Goal: Check status: Check status

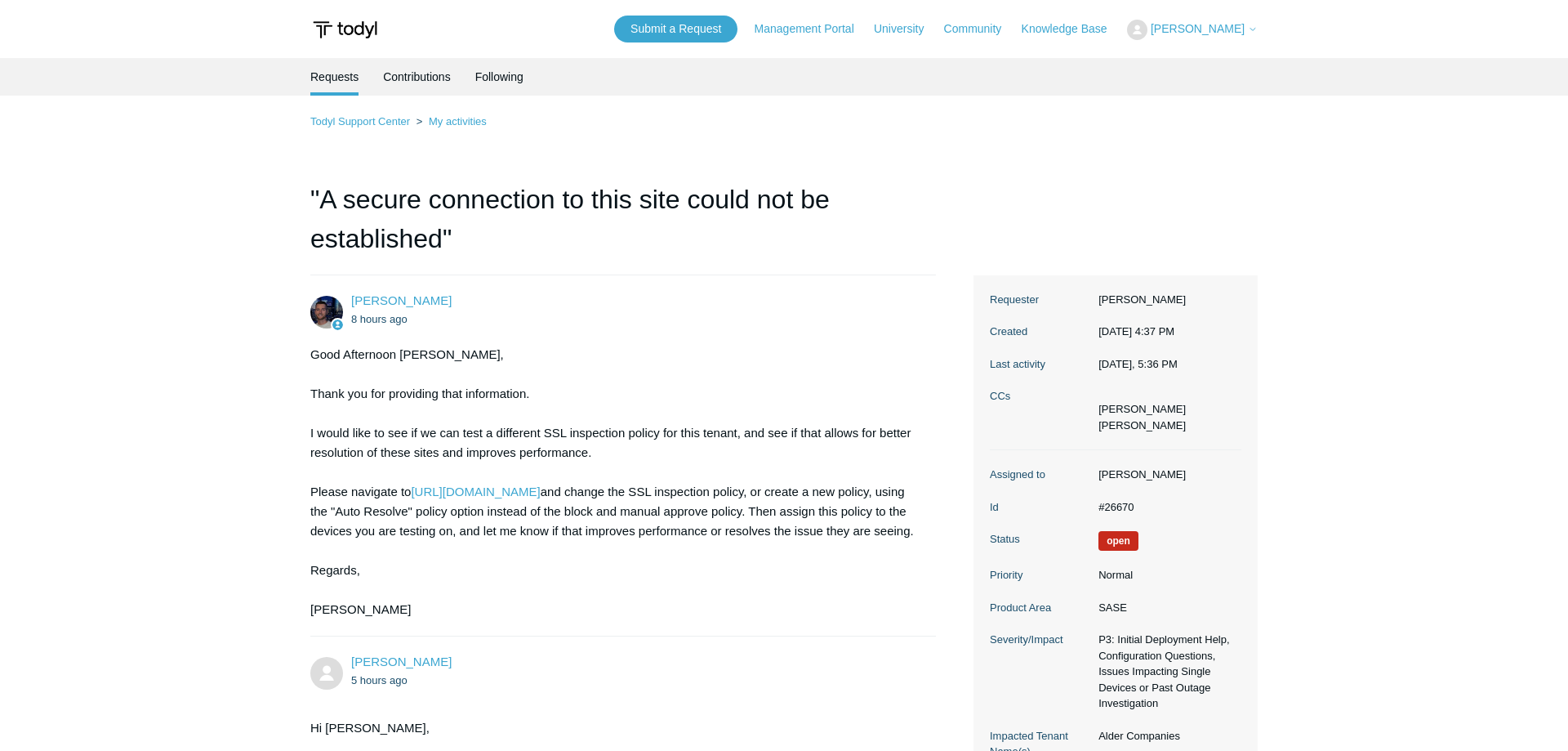
scroll to position [2772, 0]
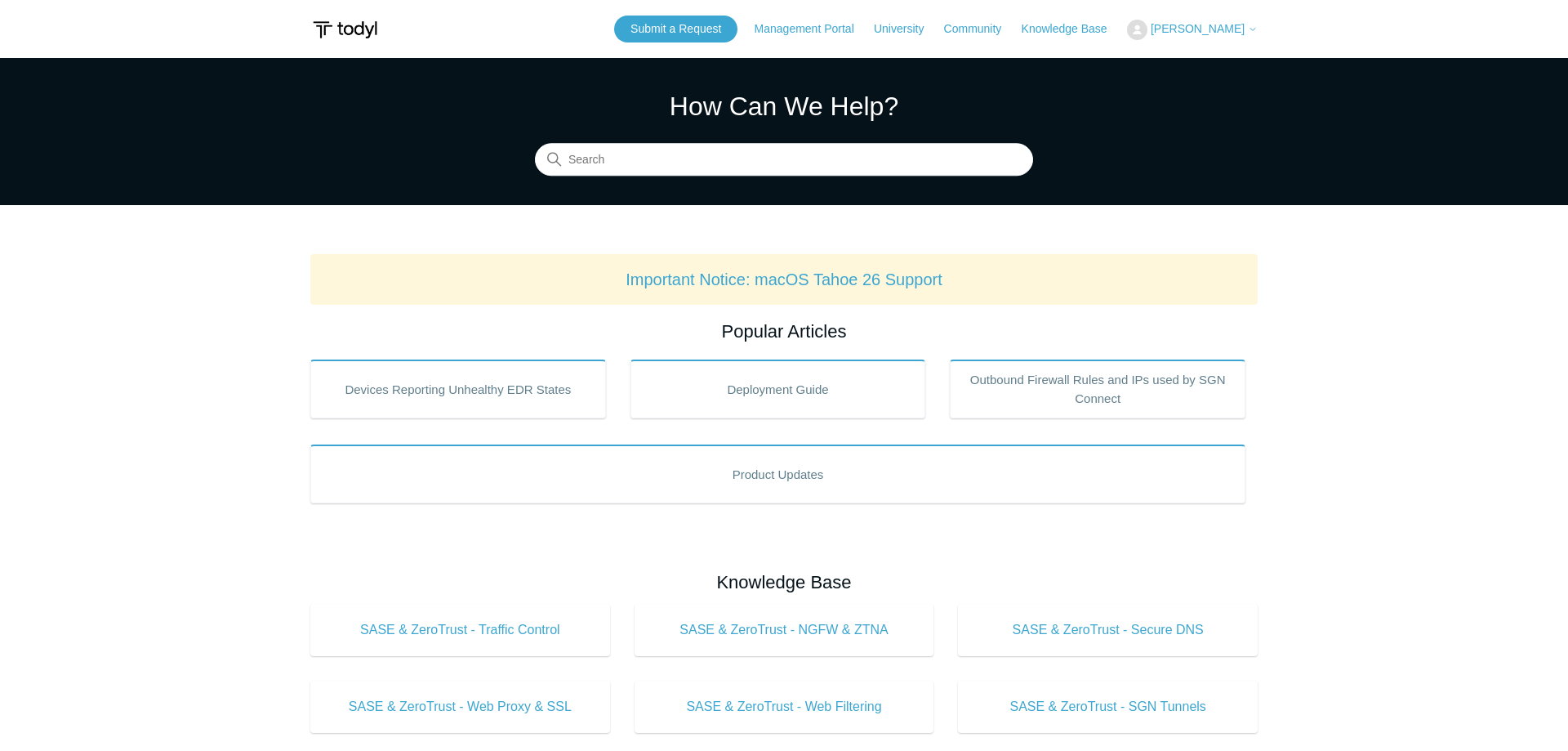
click at [1518, 417] on main "Todyl Support Center How Can We Help? Search Important Notice: macOS Tahoe 26 S…" at bounding box center [784, 765] width 1568 height 1414
click at [1248, 31] on icon at bounding box center [1252, 29] width 10 height 10
click at [1202, 63] on link "My Support Requests" at bounding box center [1207, 64] width 159 height 29
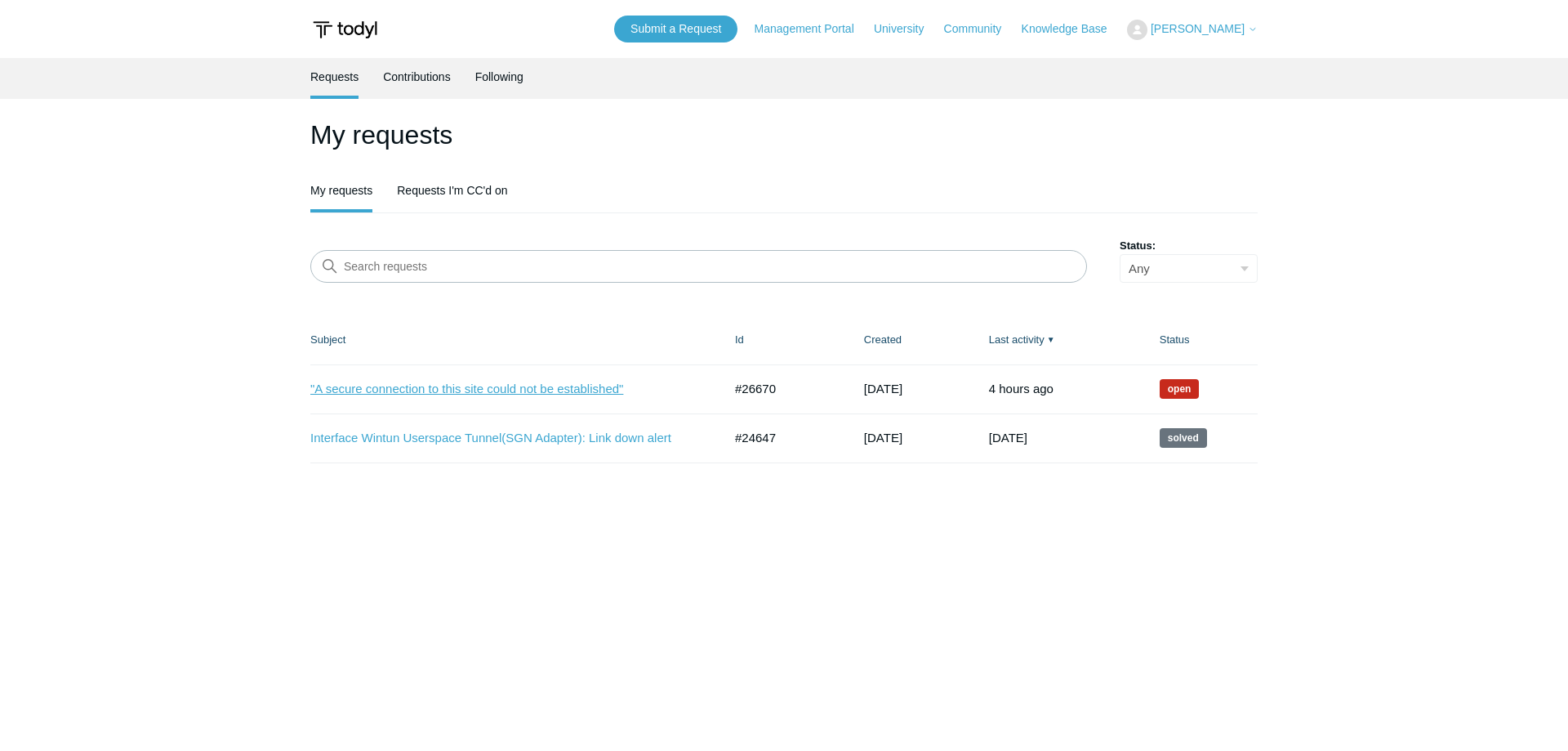
click at [554, 386] on link ""A secure connection to this site could not be established"" at bounding box center [504, 389] width 388 height 19
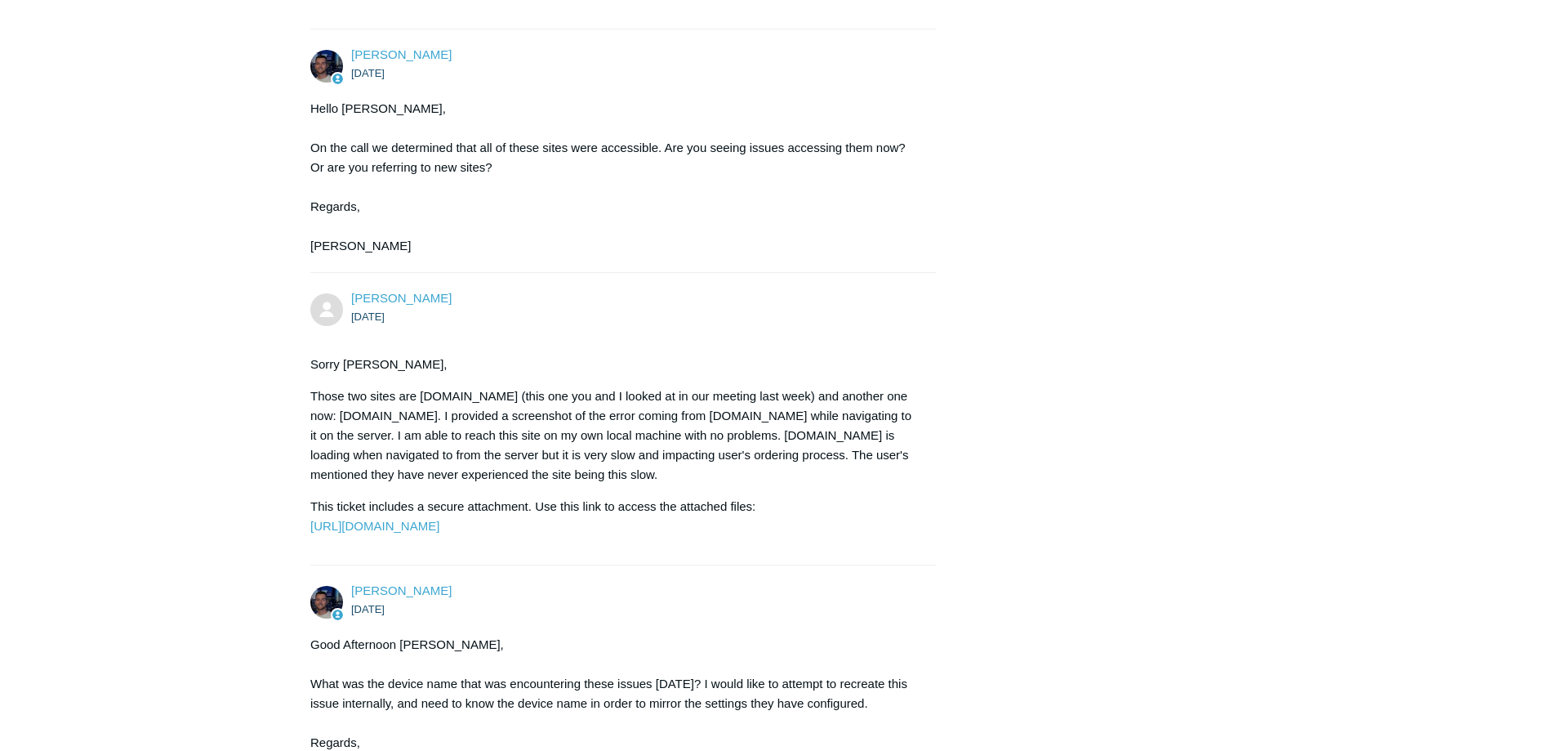
scroll to position [7528, 0]
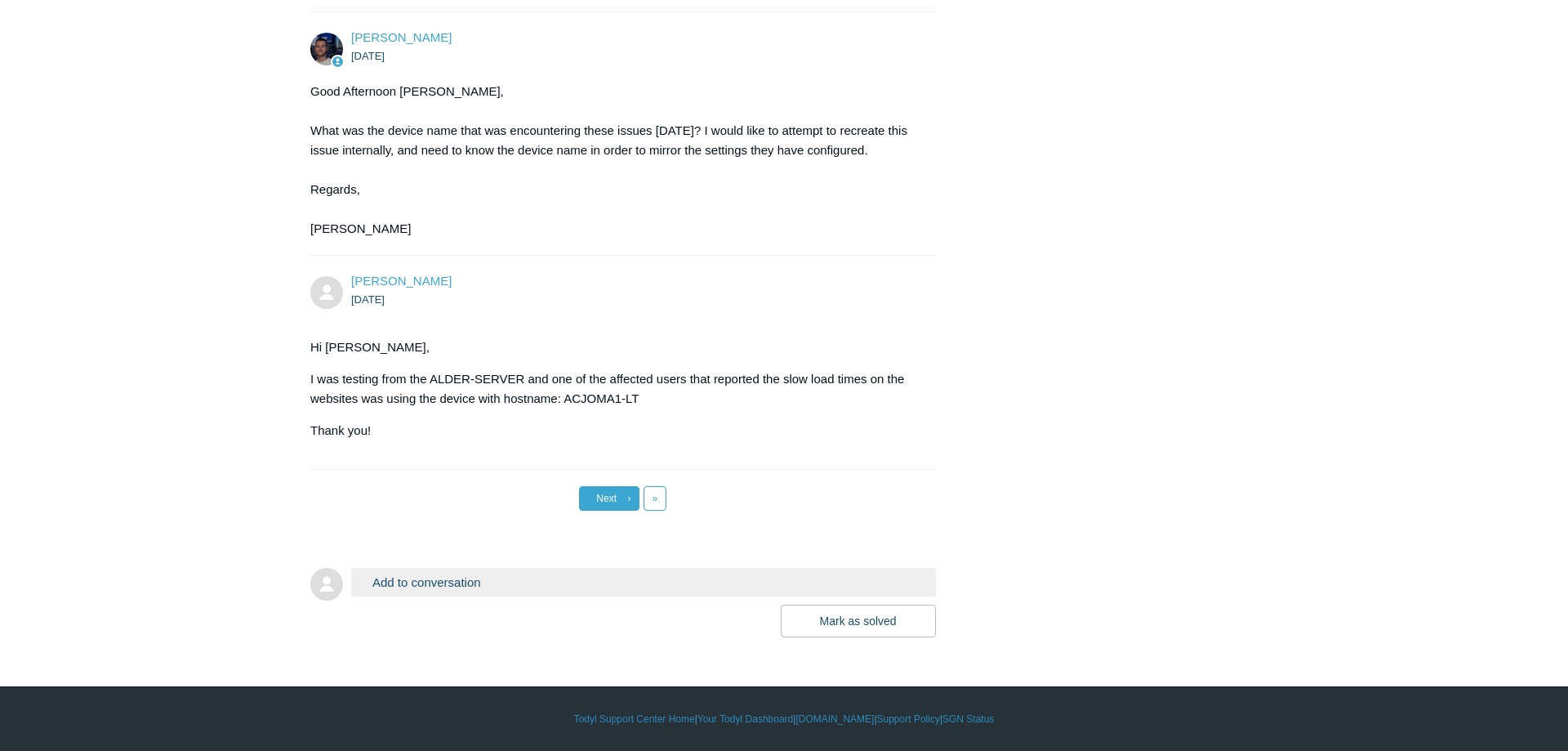
click at [602, 495] on span "Next" at bounding box center [606, 498] width 21 height 12
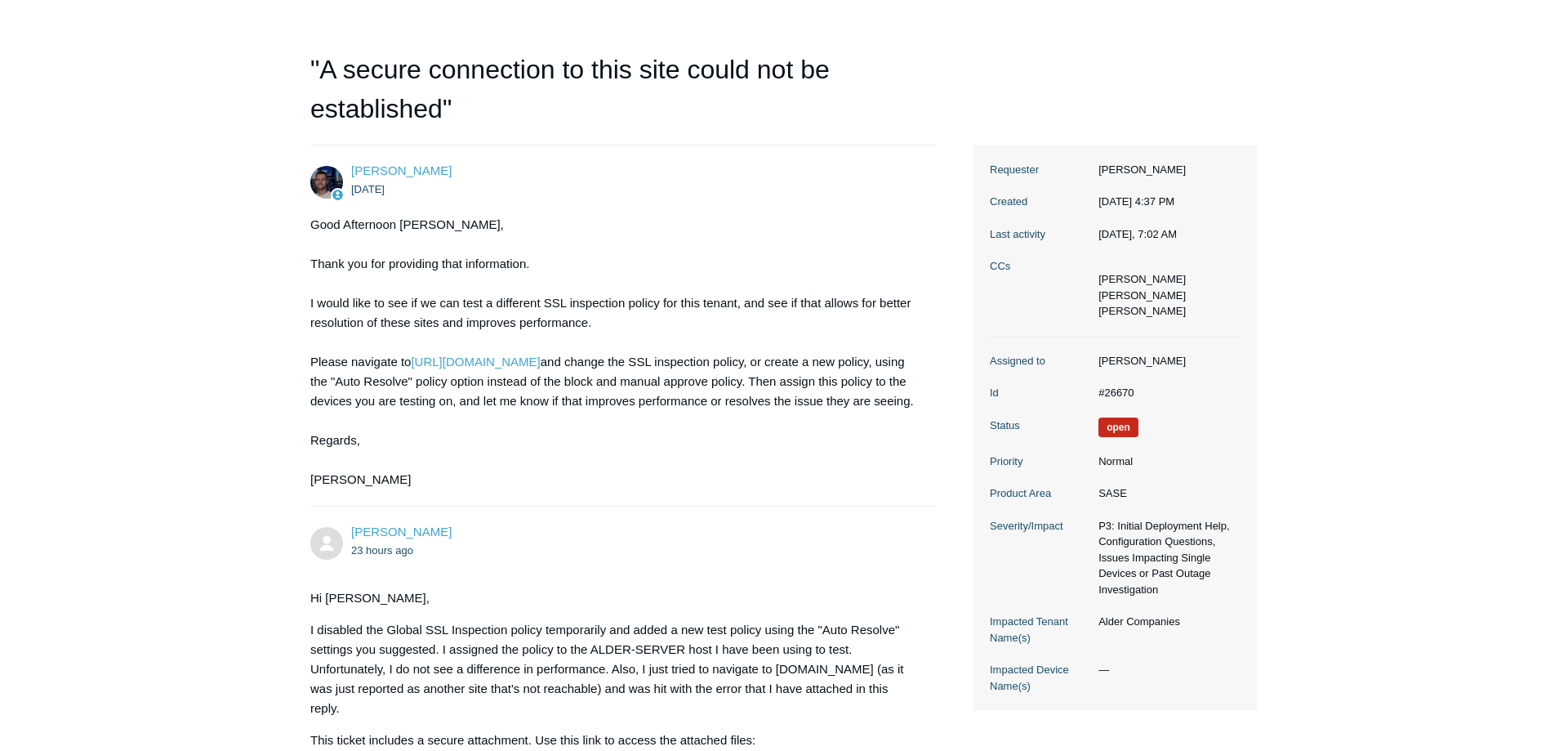
scroll to position [167, 0]
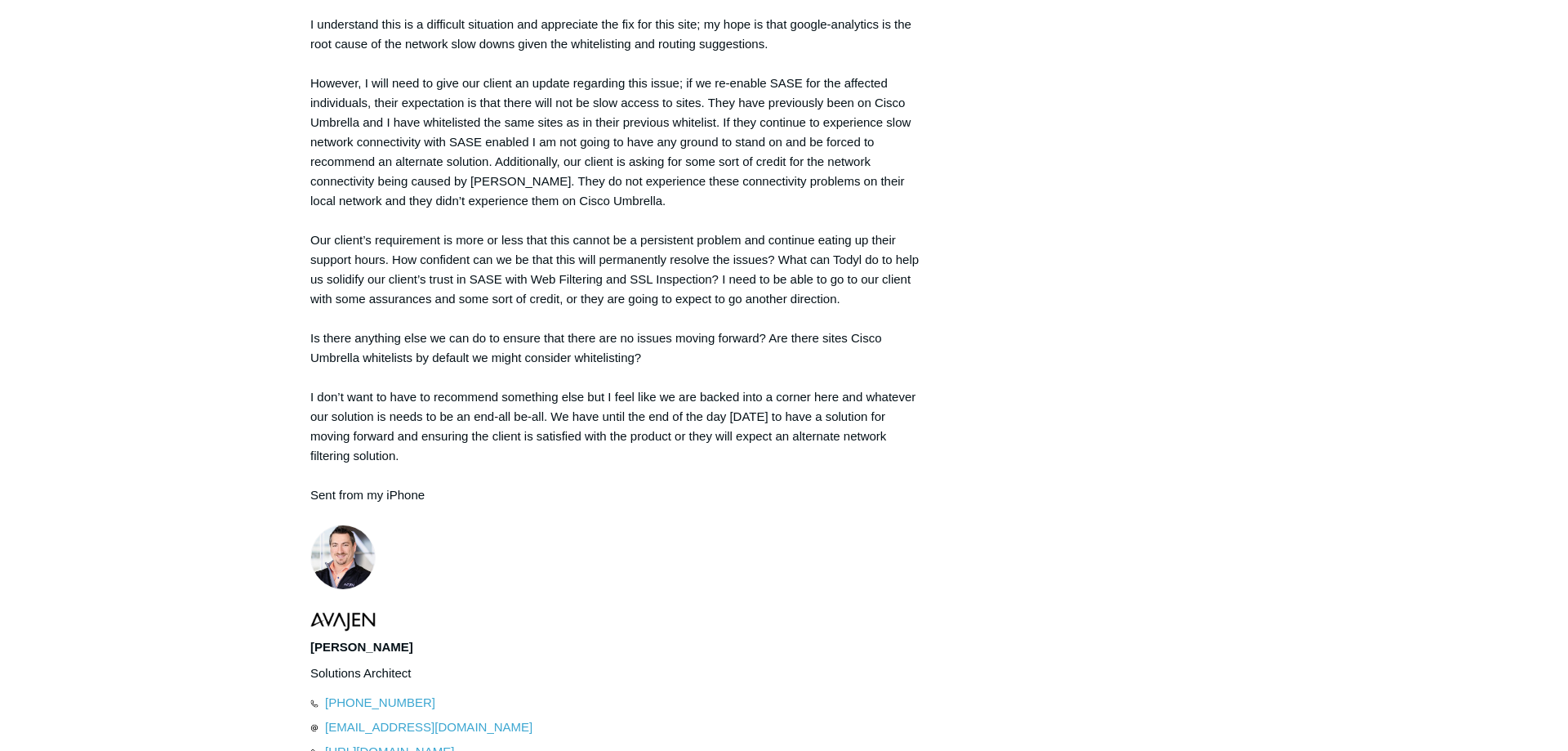
scroll to position [3217, 0]
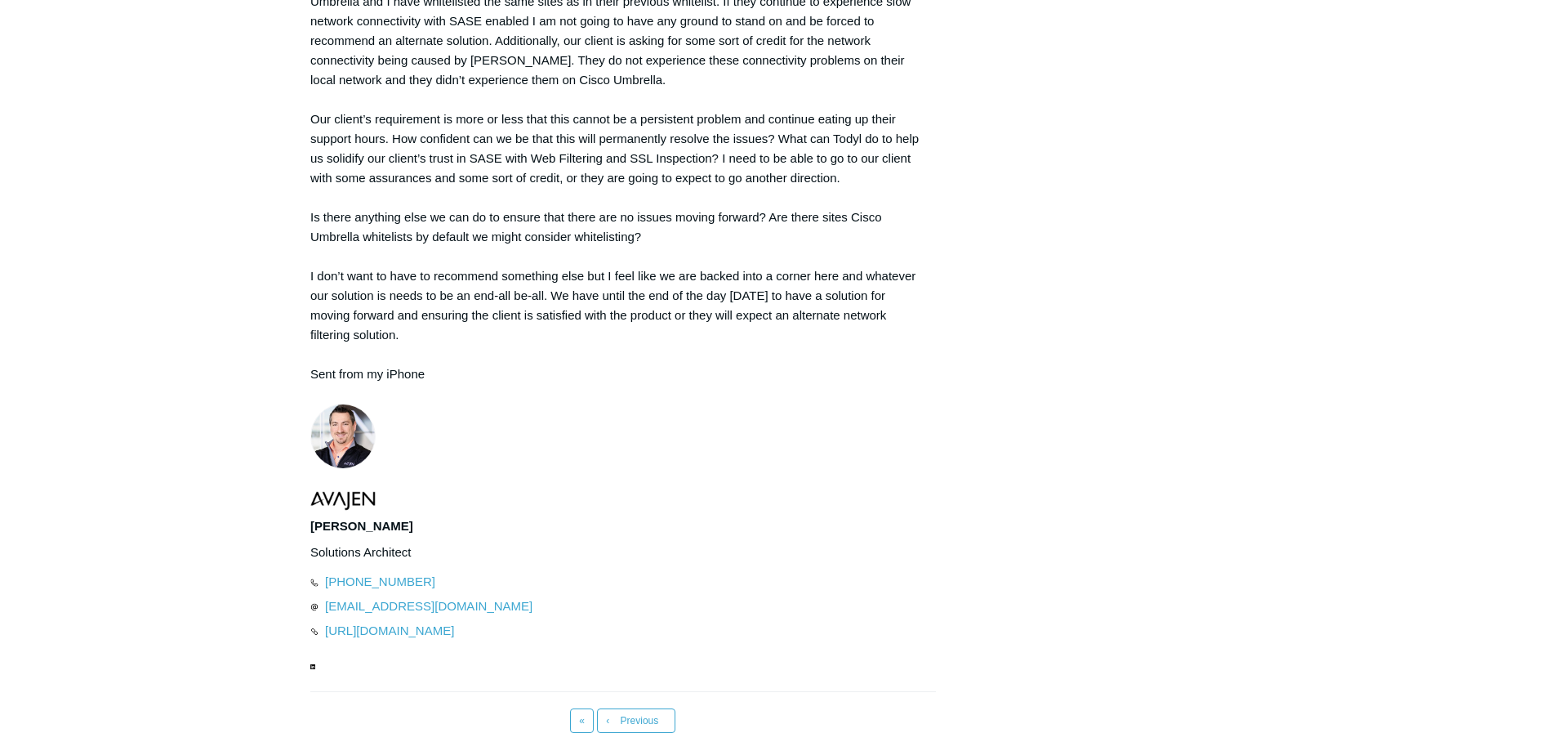
scroll to position [3467, 0]
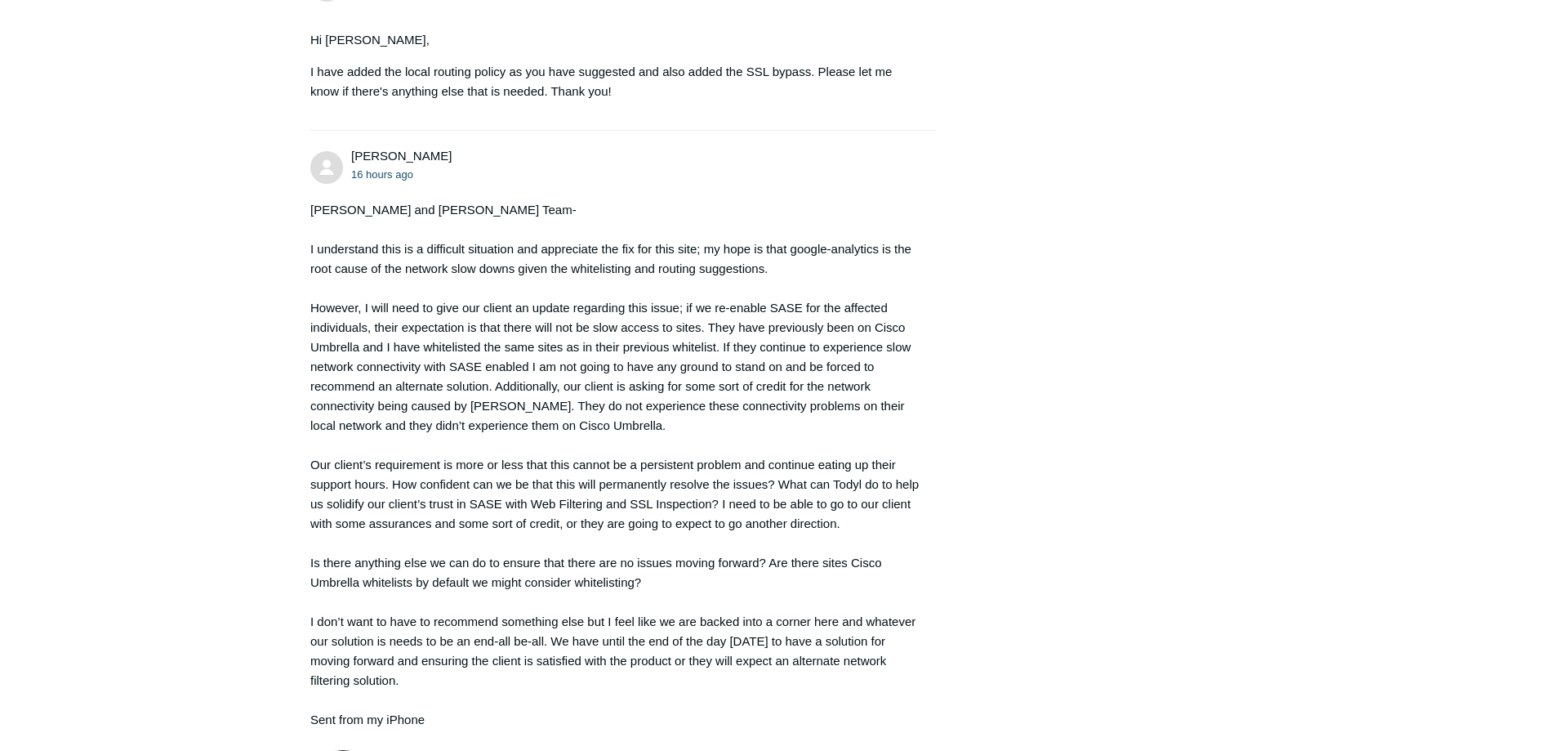
scroll to position [3050, 0]
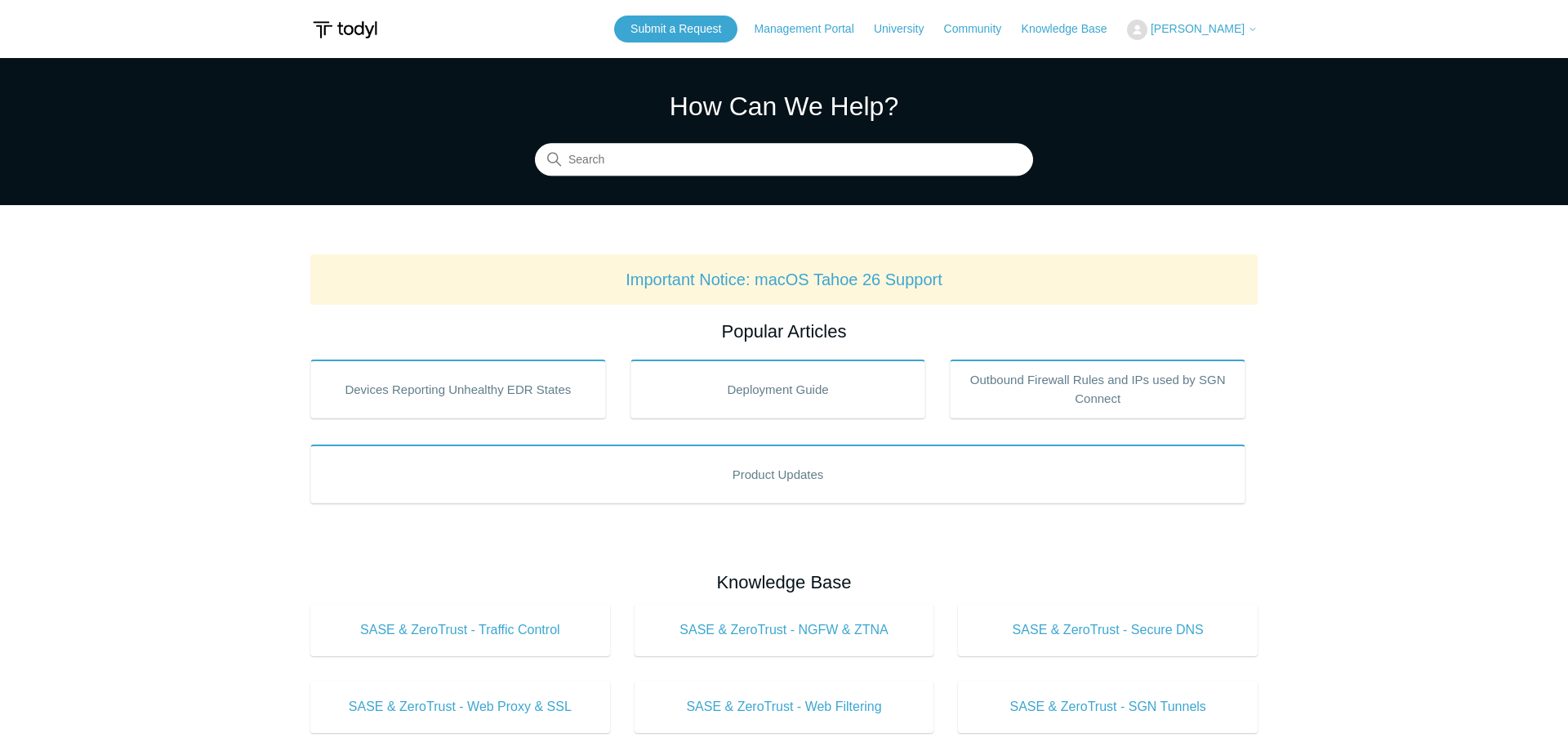
click at [1194, 15] on div "Submit a Request Management Portal University Community Knowledge Base Joseph M…" at bounding box center [935, 29] width 644 height 27
click at [1195, 27] on span "[PERSON_NAME]" at bounding box center [1197, 28] width 94 height 14
click at [1203, 64] on link "My Support Requests" at bounding box center [1207, 64] width 159 height 29
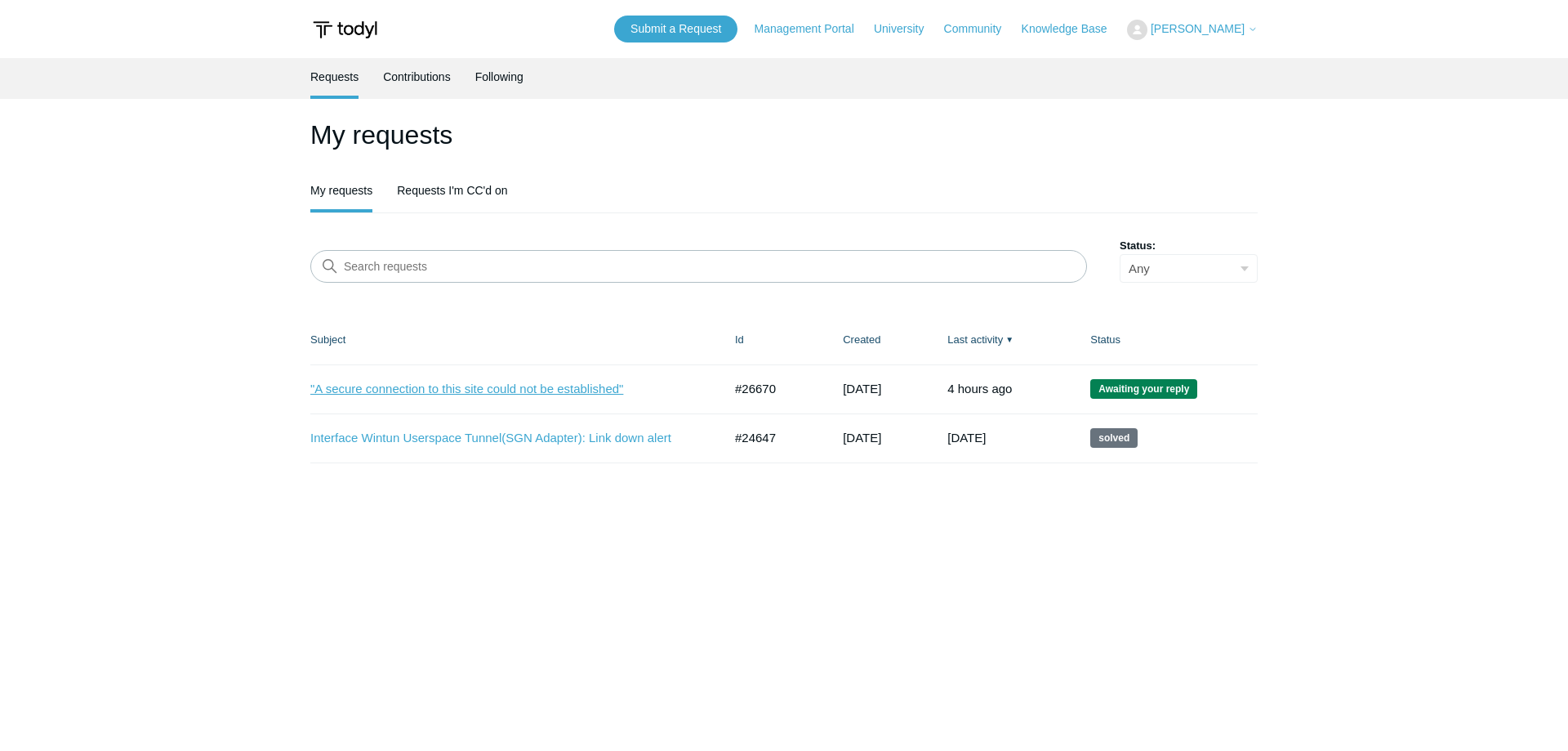
click at [531, 394] on link ""A secure connection to this site could not be established"" at bounding box center [504, 389] width 388 height 19
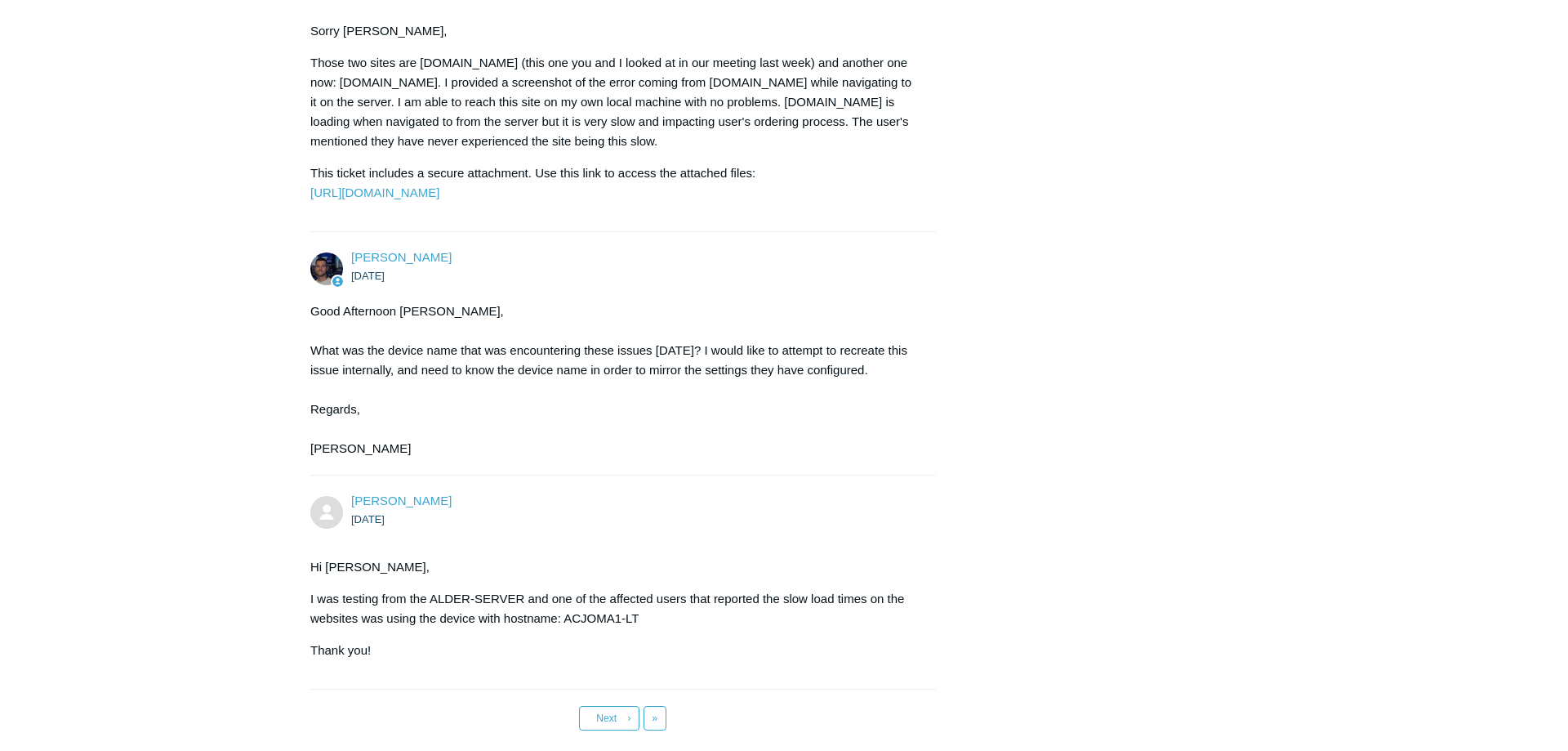
scroll to position [7528, 0]
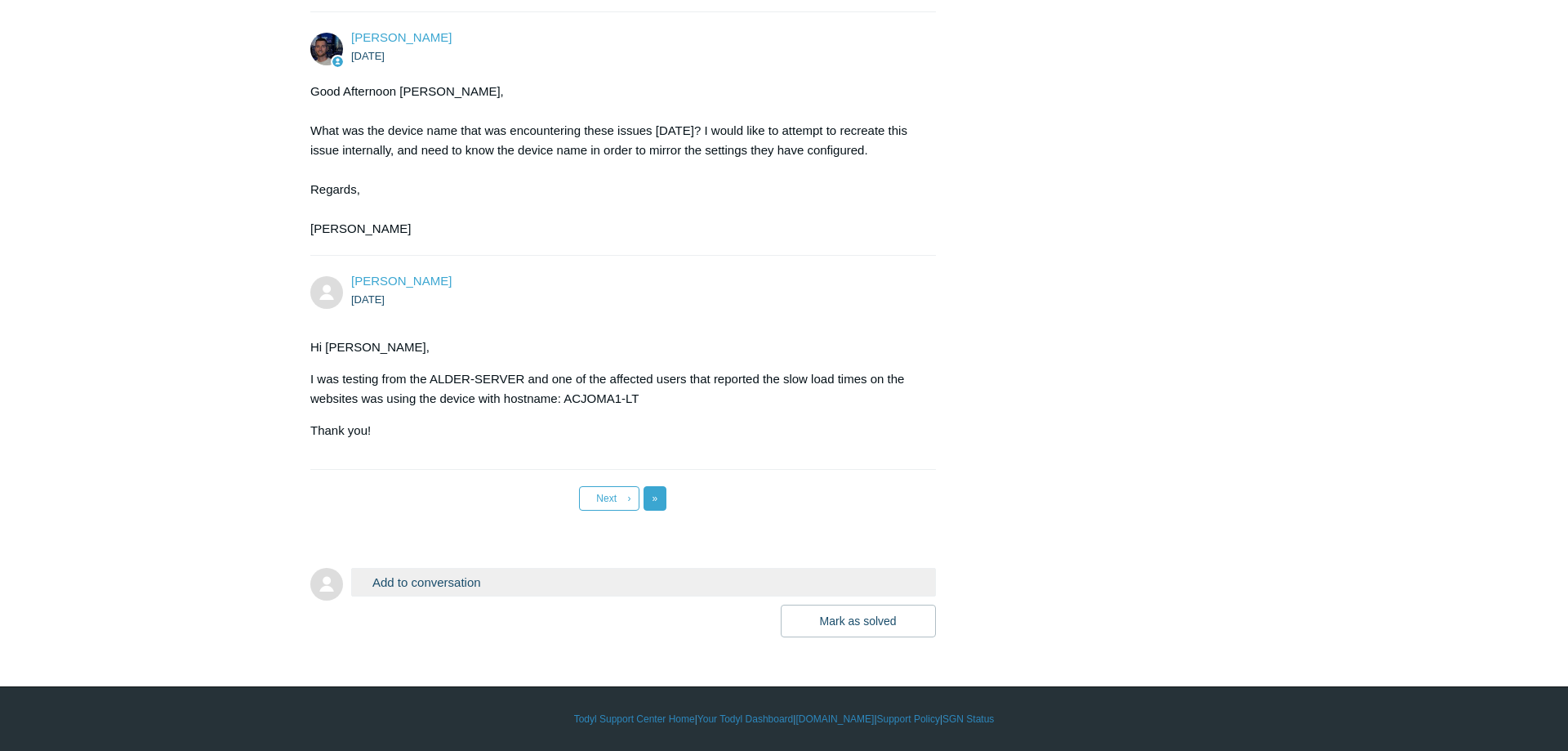
click at [654, 491] on link "Last »" at bounding box center [655, 498] width 23 height 24
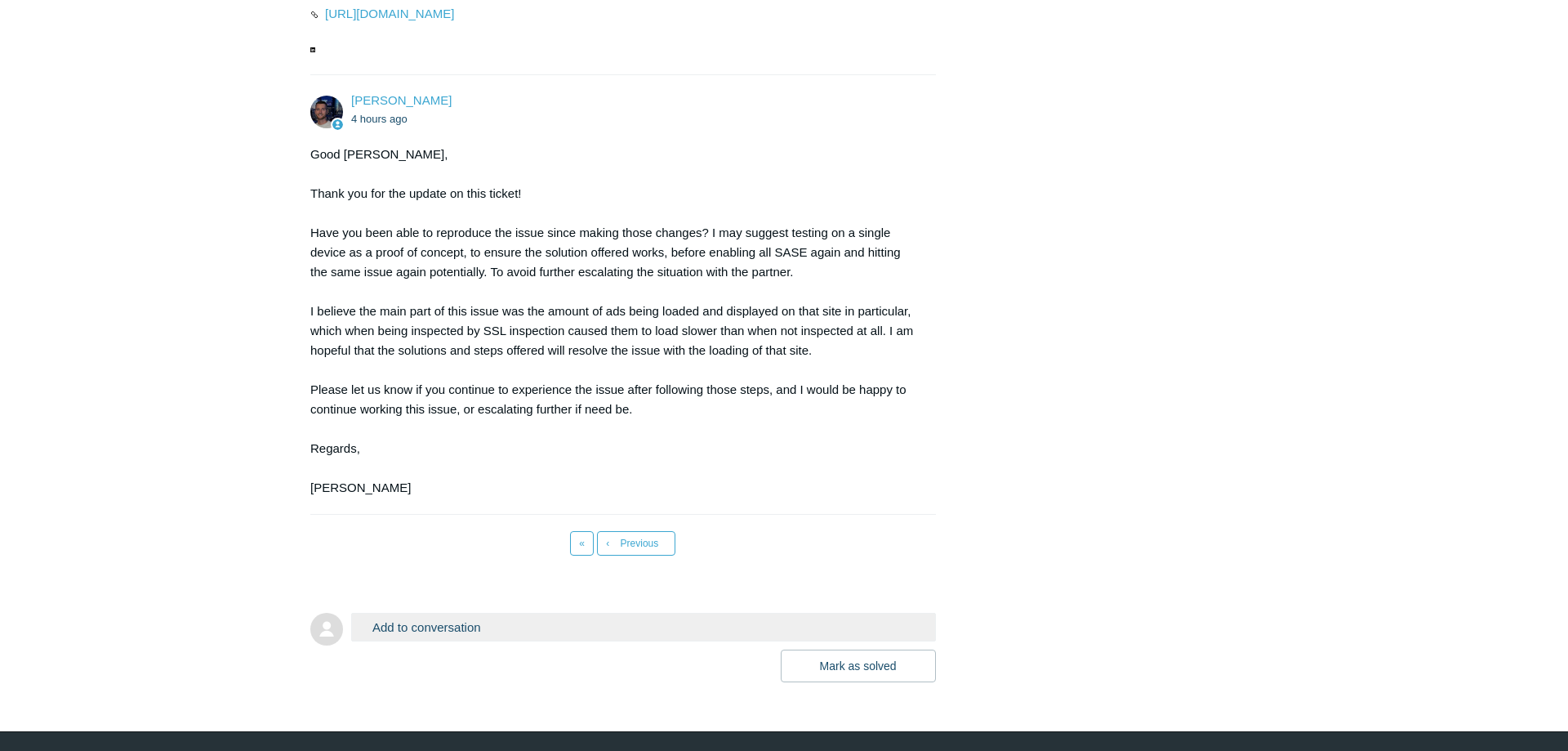
scroll to position [4157, 0]
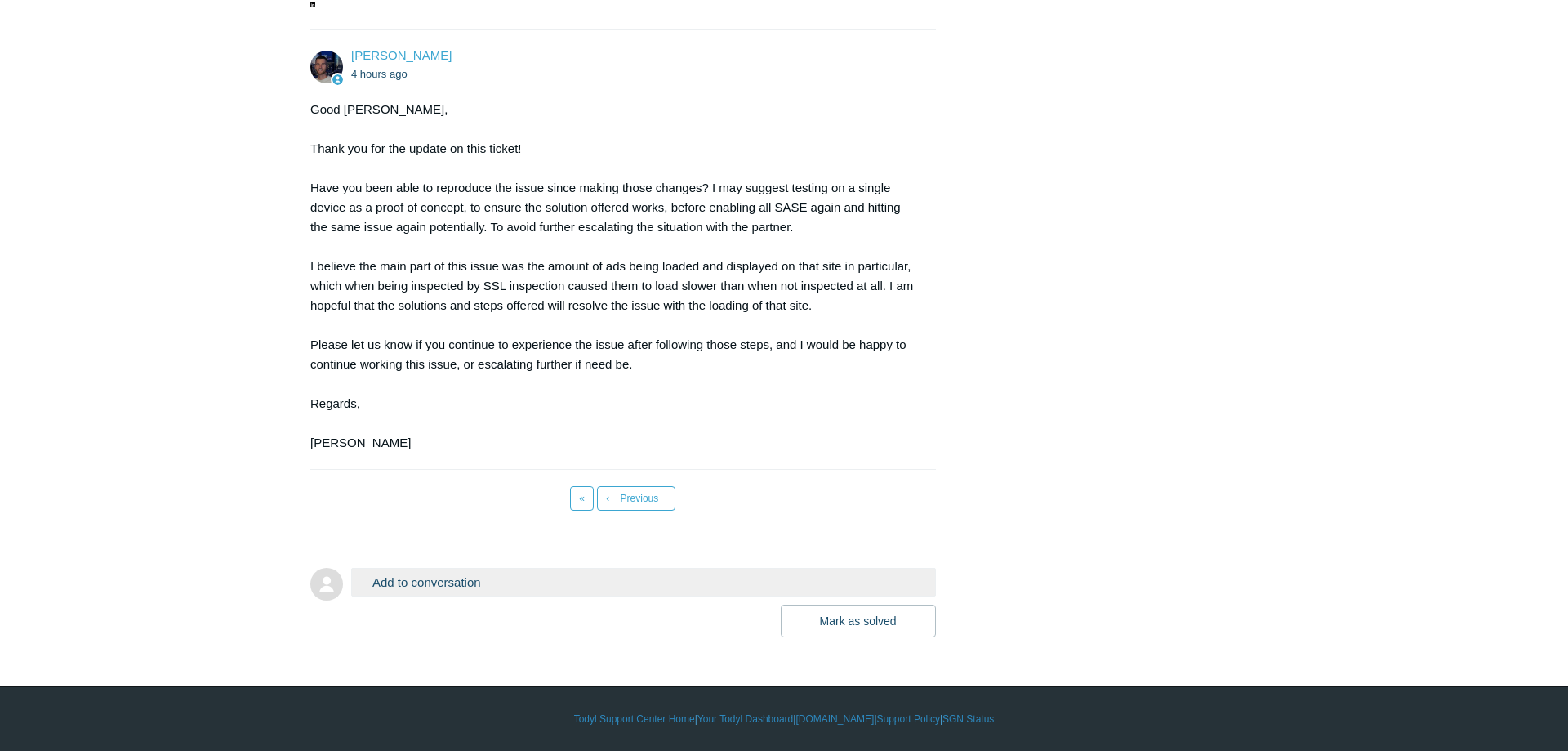
click at [471, 228] on div "Good Afternoon [PERSON_NAME], Thank you for the update on this ticket! Have you…" at bounding box center [615, 276] width 609 height 353
